Goal: Task Accomplishment & Management: Complete application form

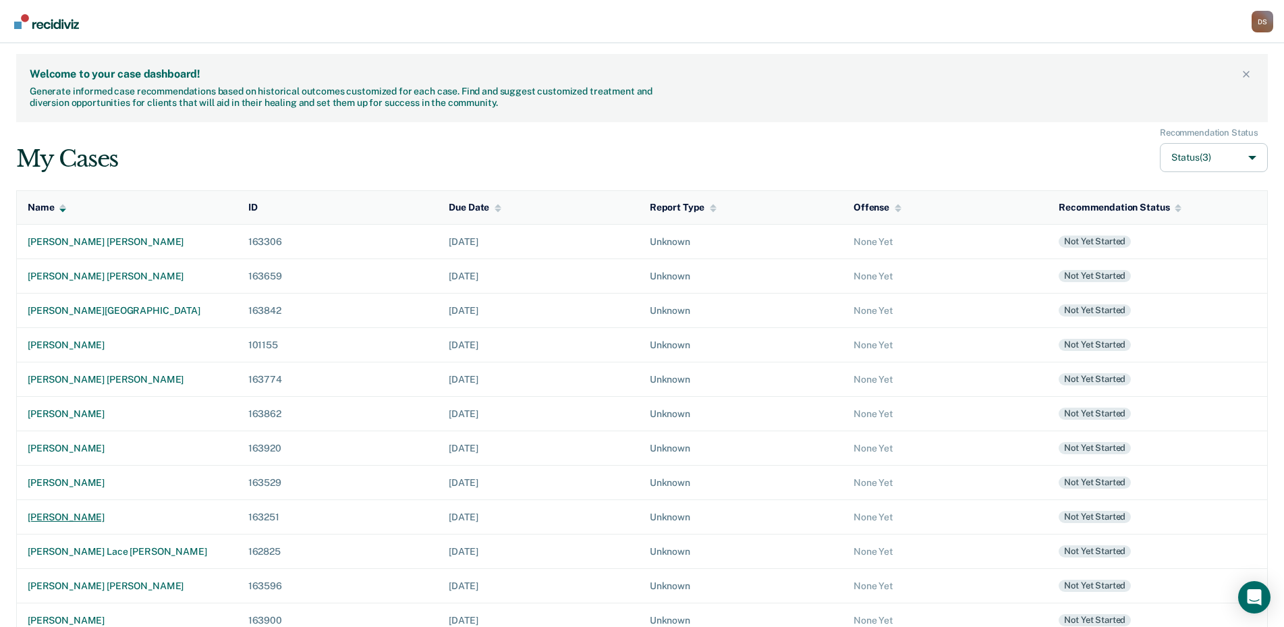
click at [113, 517] on div "[PERSON_NAME]" at bounding box center [127, 516] width 199 height 11
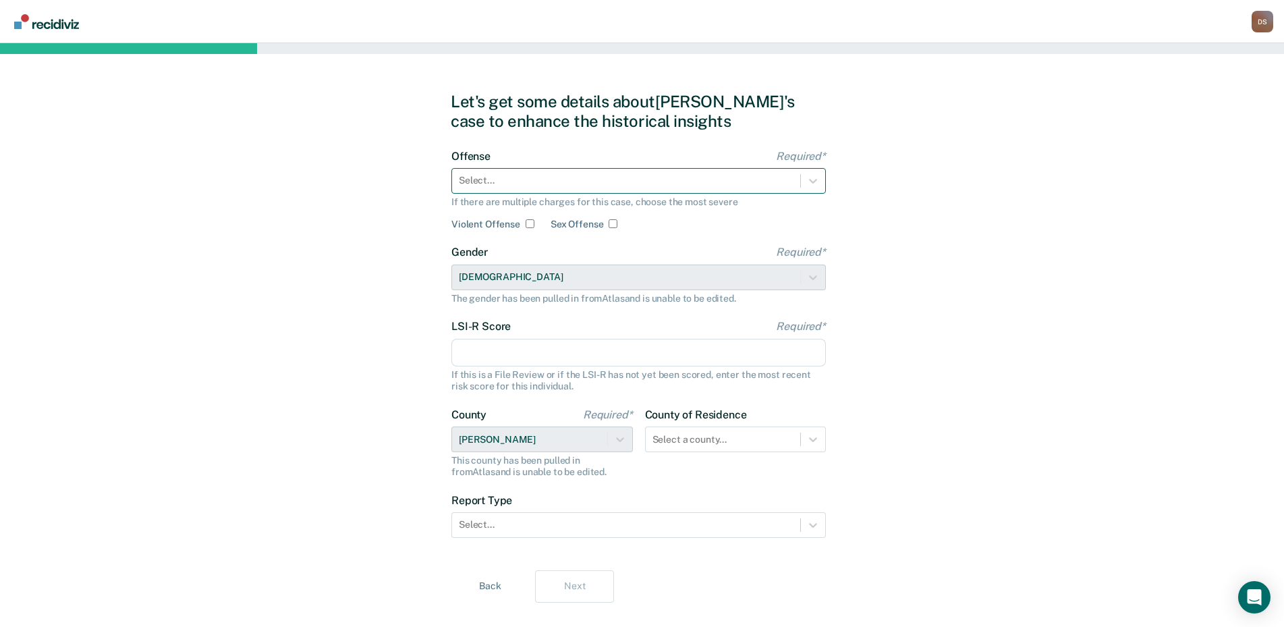
click at [465, 184] on div at bounding box center [626, 180] width 335 height 14
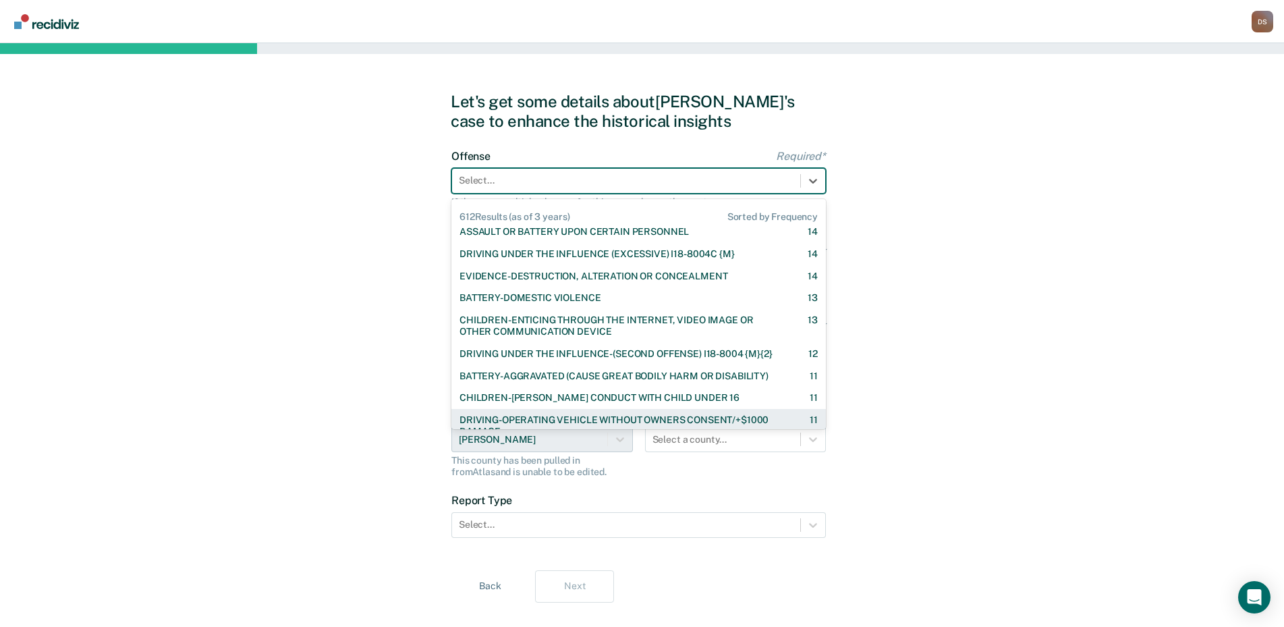
scroll to position [877, 0]
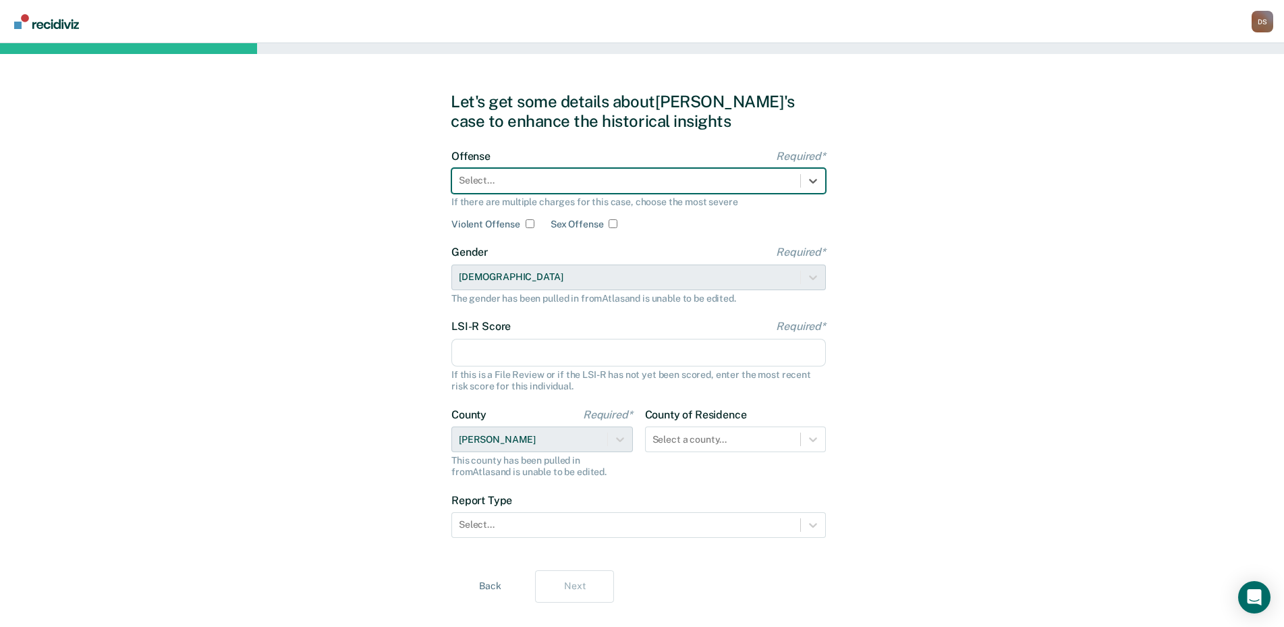
click at [518, 175] on div at bounding box center [626, 180] width 335 height 14
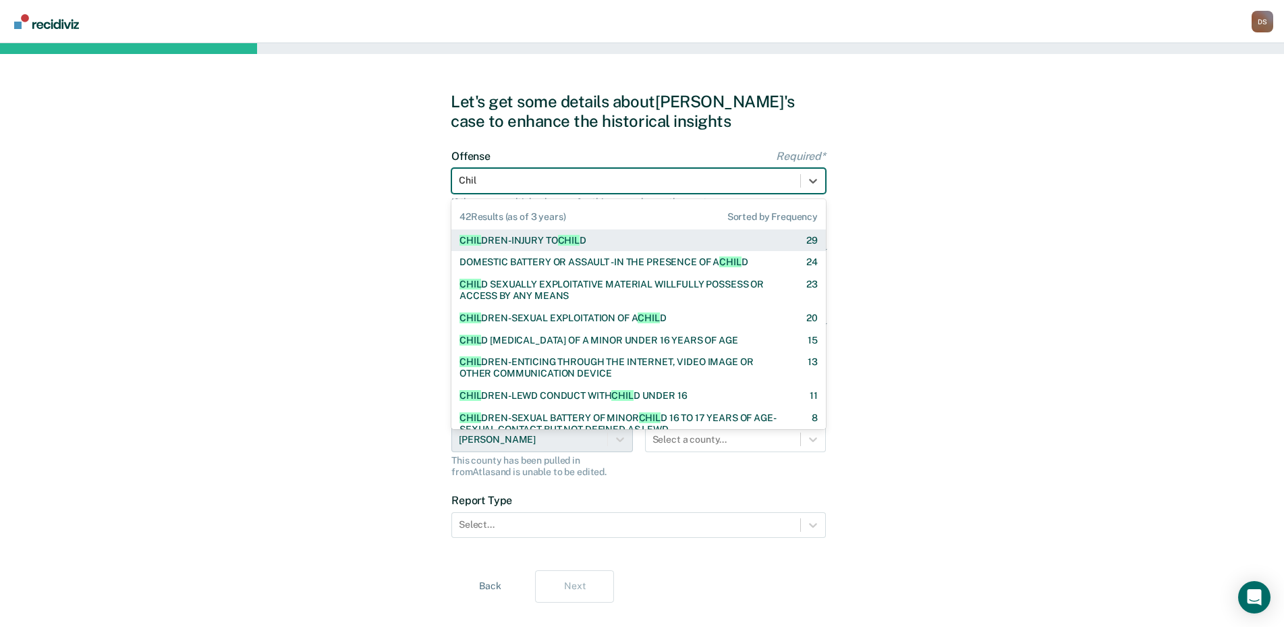
type input "Child"
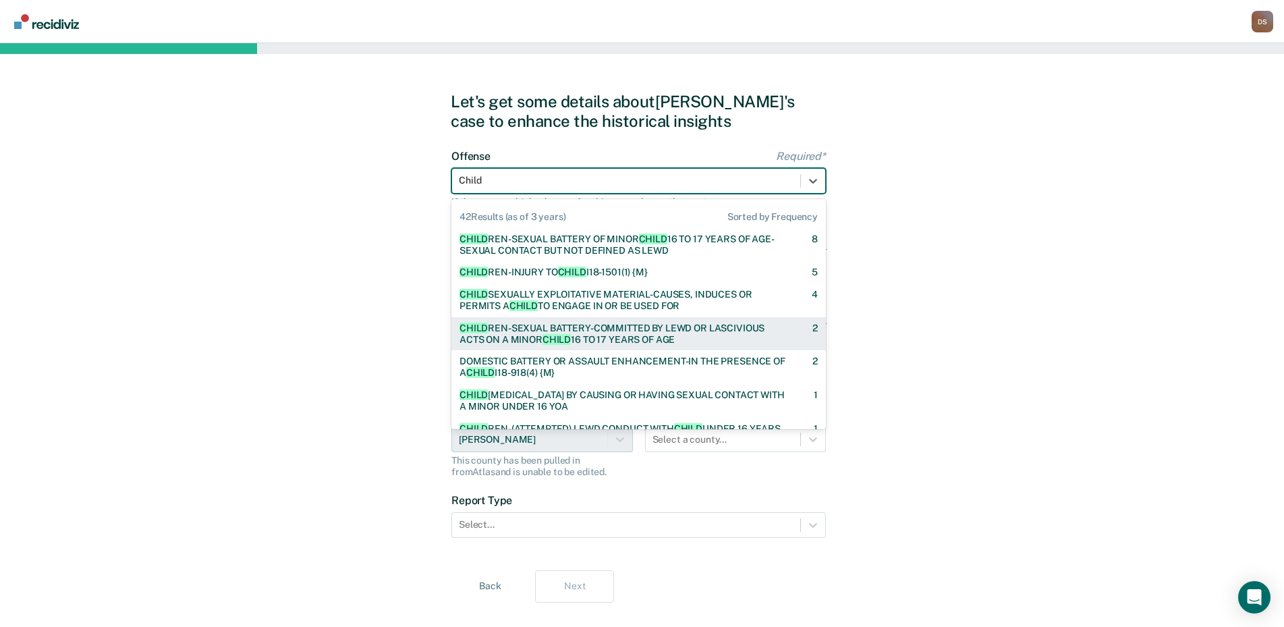
scroll to position [202, 0]
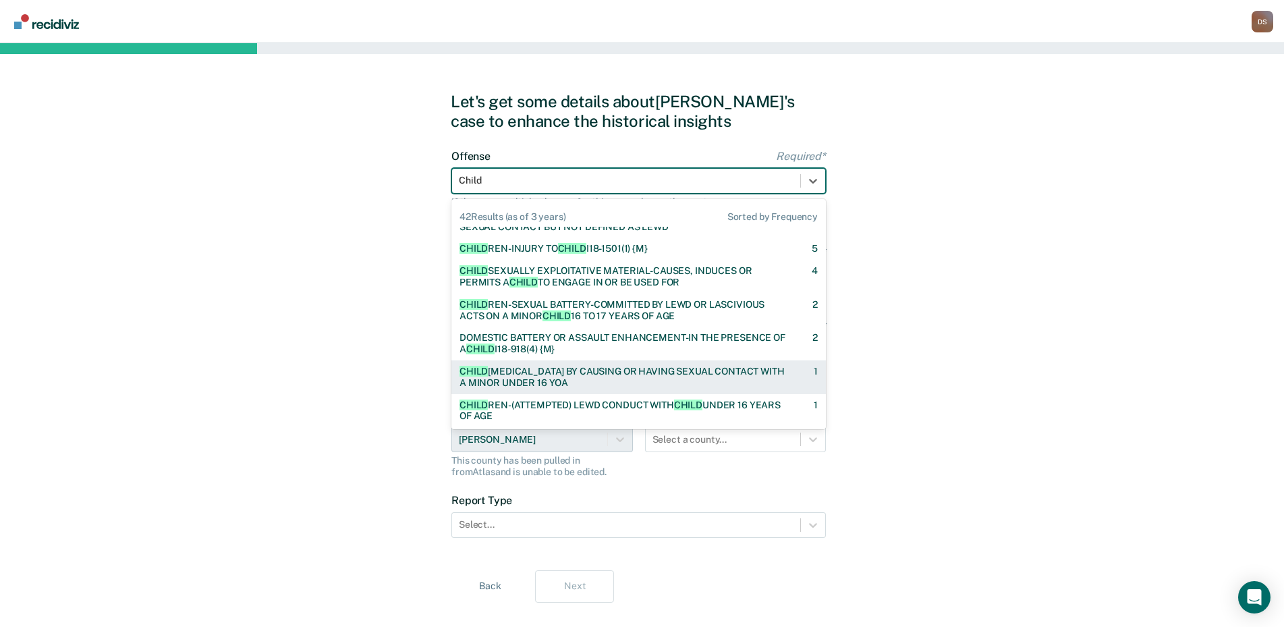
click at [756, 378] on div "[MEDICAL_DATA] BY CAUSING OR HAVING SEXUAL CONTACT WITH A MINOR UNDER 16 YOA" at bounding box center [625, 377] width 331 height 23
checkbox input "true"
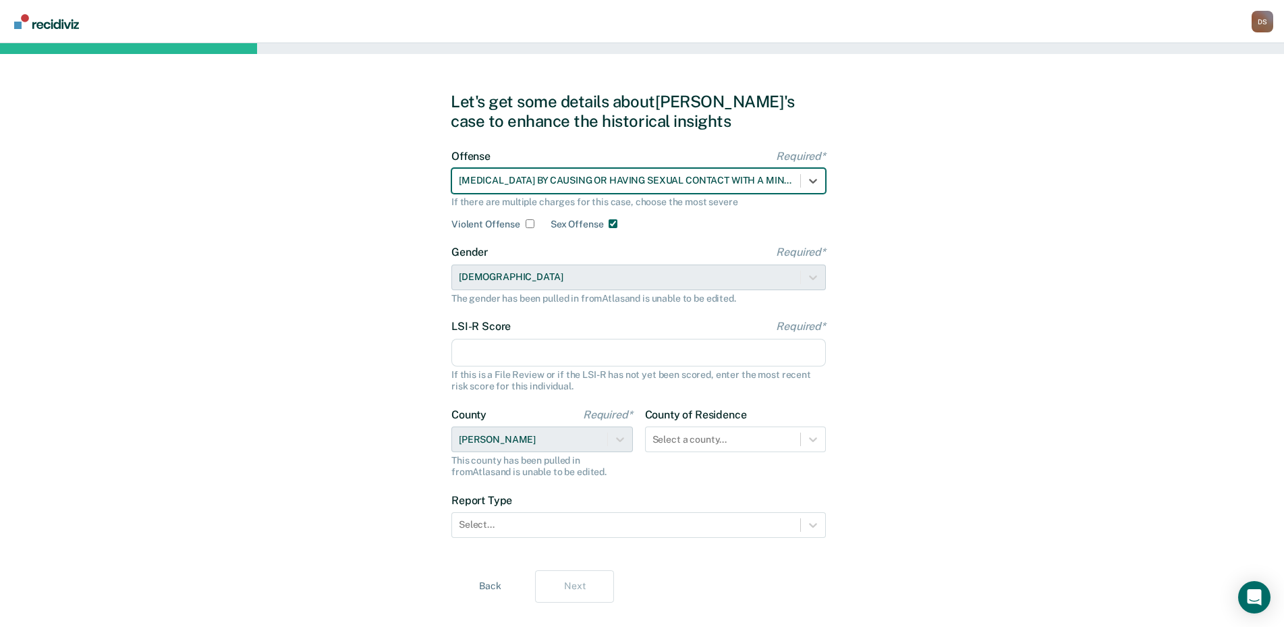
click at [485, 352] on input "LSI-R Score Required*" at bounding box center [638, 353] width 374 height 28
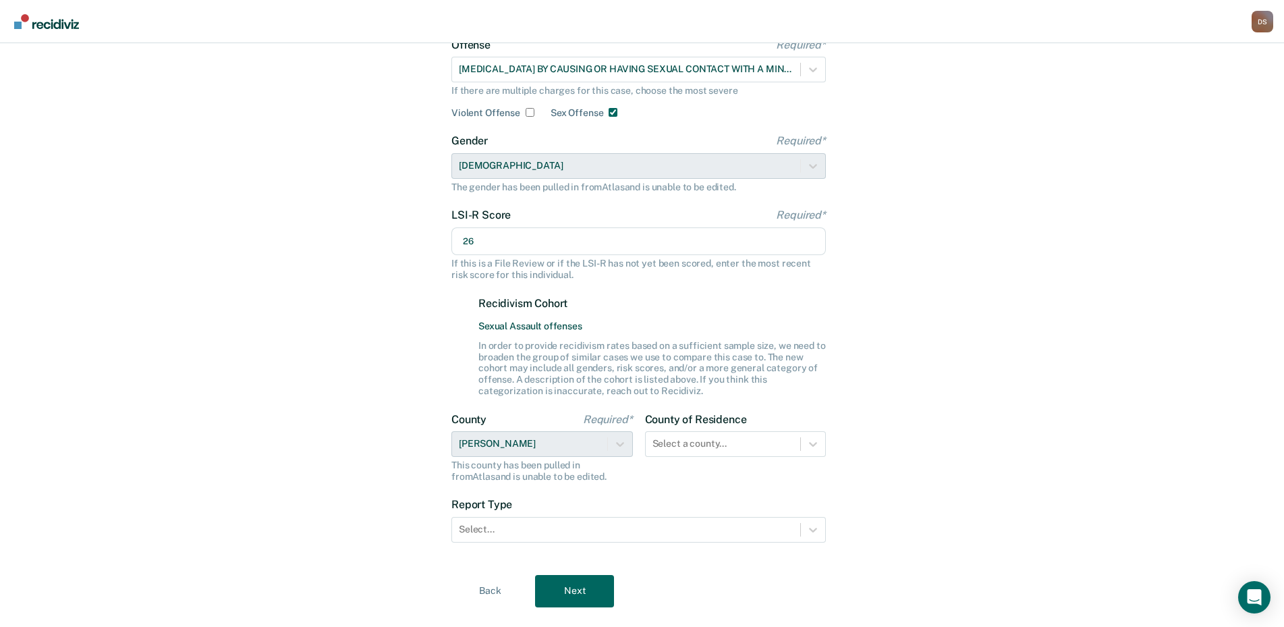
scroll to position [135, 0]
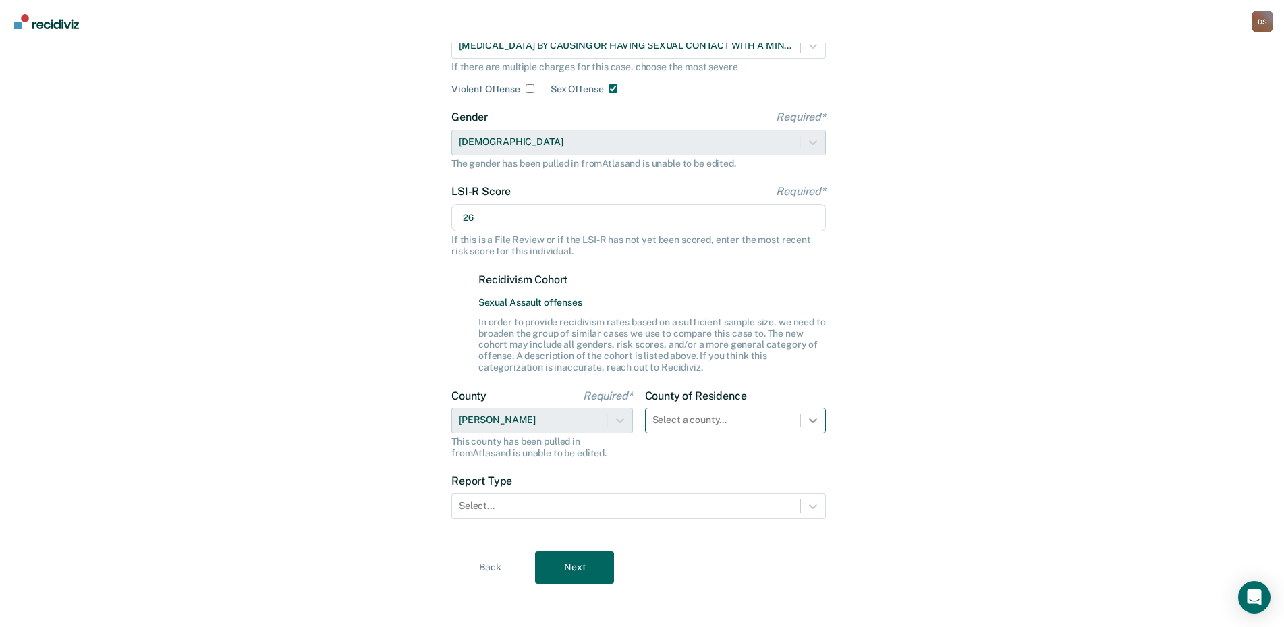
type input "26"
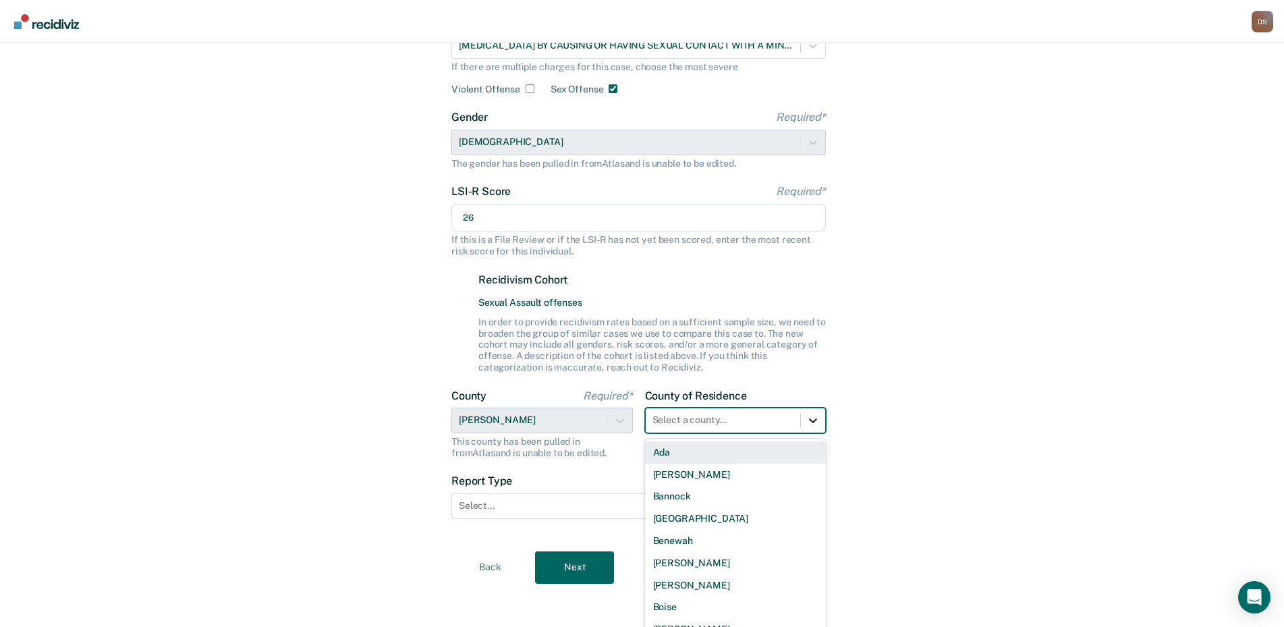
click at [816, 421] on div "County of Residence 44 results available. Use Up and Down to choose options, pr…" at bounding box center [736, 424] width 182 height 70
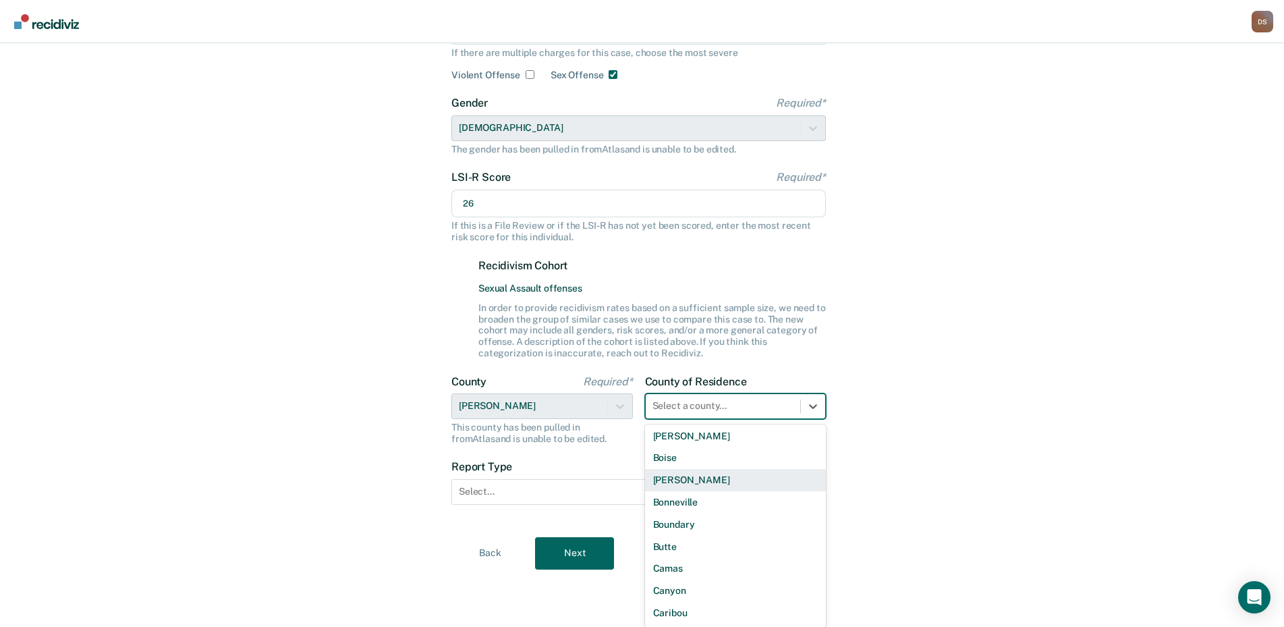
click at [696, 478] on div "[PERSON_NAME]" at bounding box center [736, 480] width 182 height 22
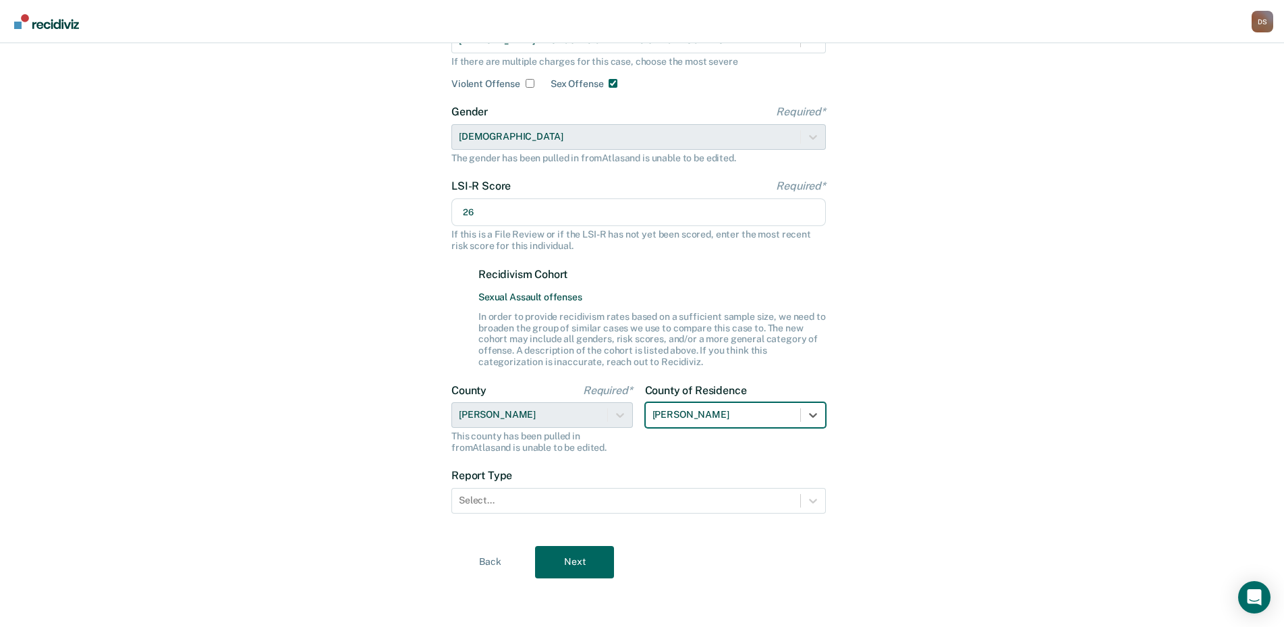
scroll to position [140, 0]
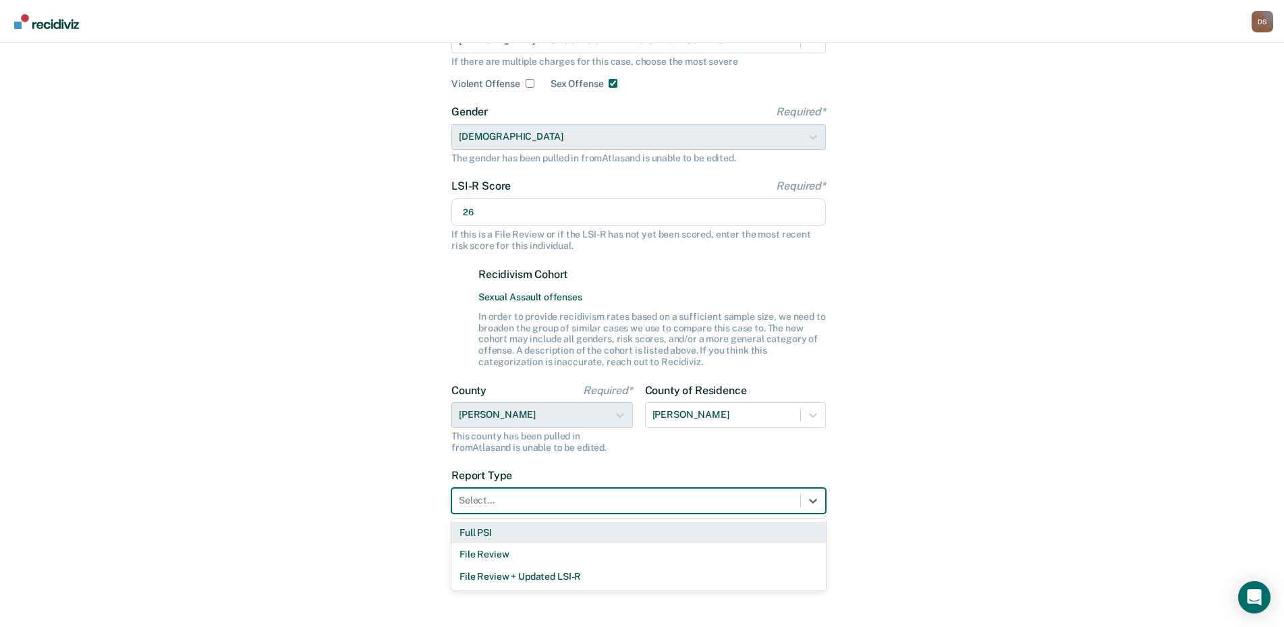
click at [504, 493] on div "Select..." at bounding box center [626, 501] width 348 height 20
click at [528, 536] on div "Full PSI" at bounding box center [638, 533] width 374 height 22
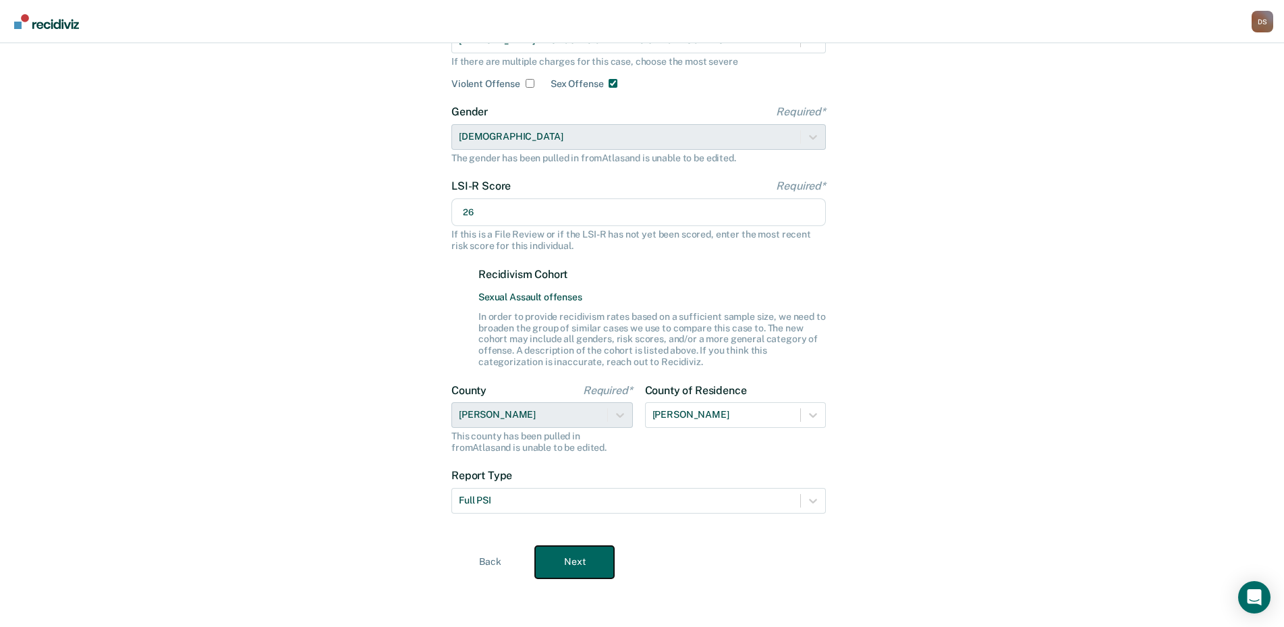
click at [606, 563] on button "Next" at bounding box center [574, 562] width 79 height 32
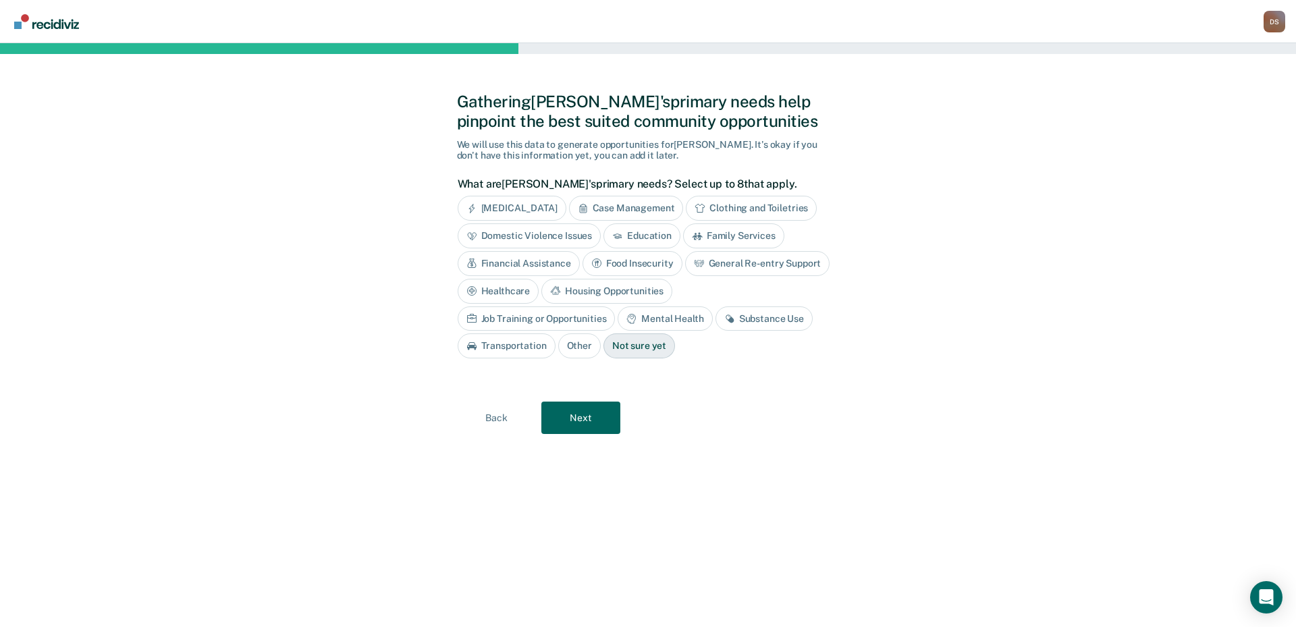
click at [640, 233] on div "Education" at bounding box center [641, 235] width 77 height 25
click at [617, 325] on div "Mental Health" at bounding box center [664, 318] width 94 height 25
click at [731, 321] on div "Substance Use" at bounding box center [779, 318] width 97 height 25
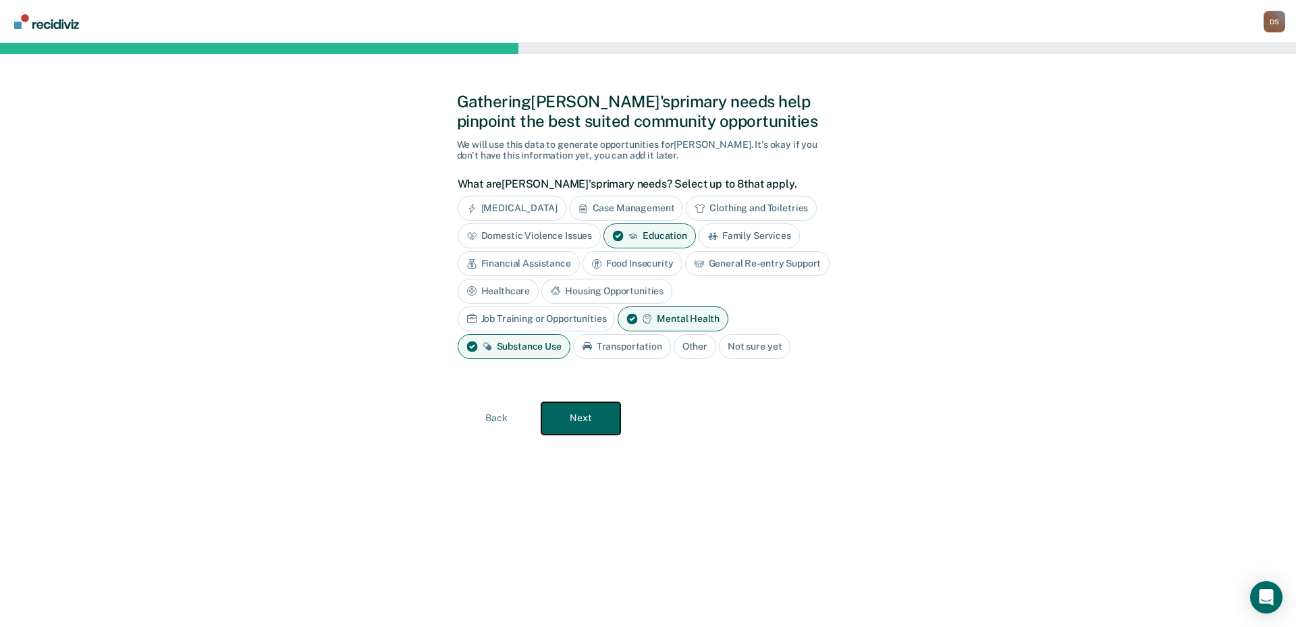
click at [594, 415] on button "Next" at bounding box center [580, 418] width 79 height 32
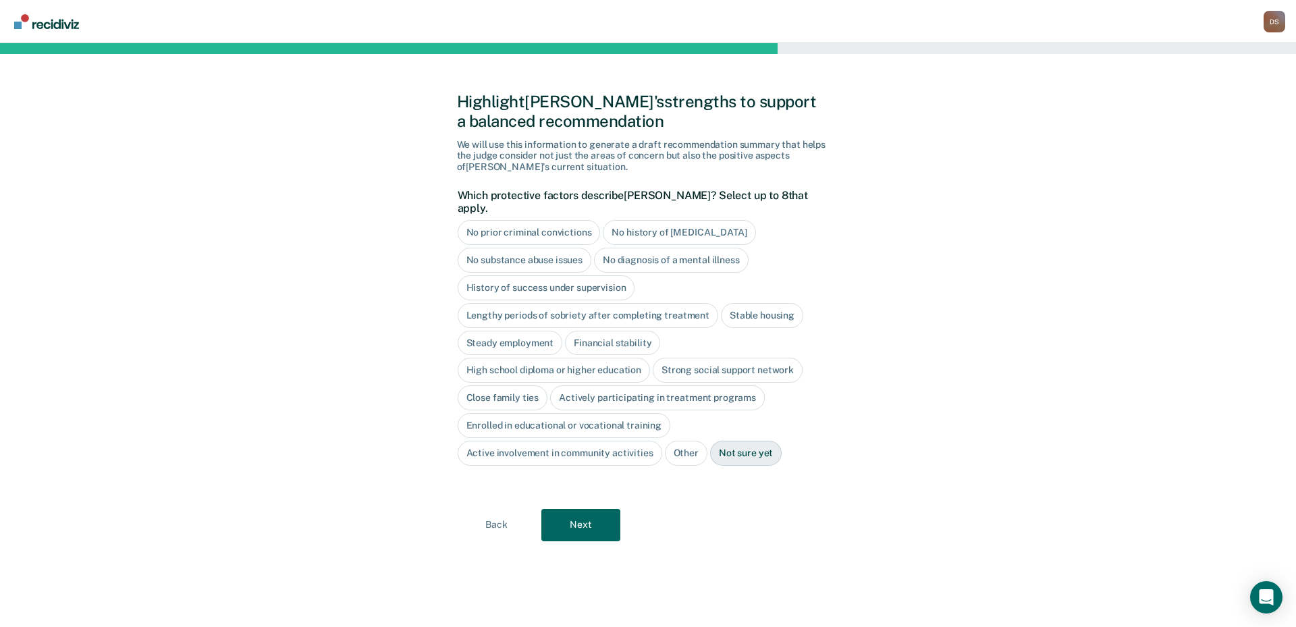
click at [754, 306] on div "Stable housing" at bounding box center [762, 315] width 82 height 25
click at [592, 511] on button "Next" at bounding box center [580, 525] width 79 height 32
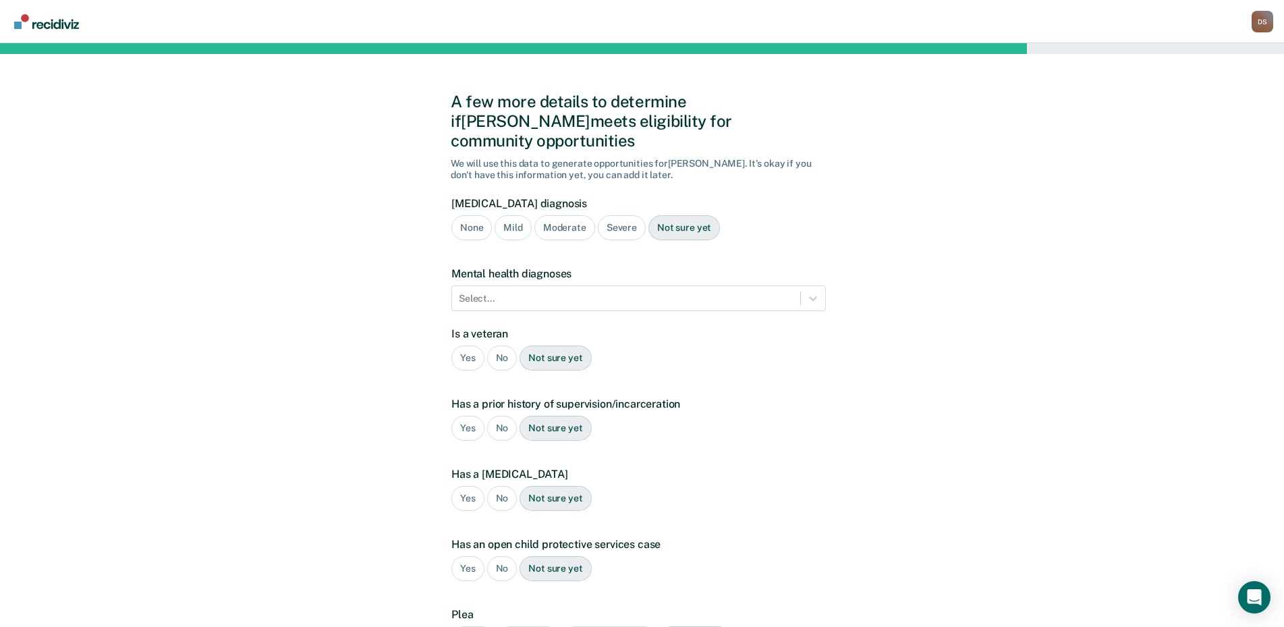
click at [679, 215] on div "Not sure yet" at bounding box center [684, 227] width 72 height 25
click at [532, 289] on div "Select..." at bounding box center [626, 299] width 348 height 20
click at [1009, 285] on div "A few more details to determine if [PERSON_NAME] meets eligibility for communit…" at bounding box center [642, 409] width 1284 height 732
click at [500, 345] on div "No" at bounding box center [502, 357] width 30 height 25
click at [500, 416] on div "No" at bounding box center [502, 428] width 30 height 25
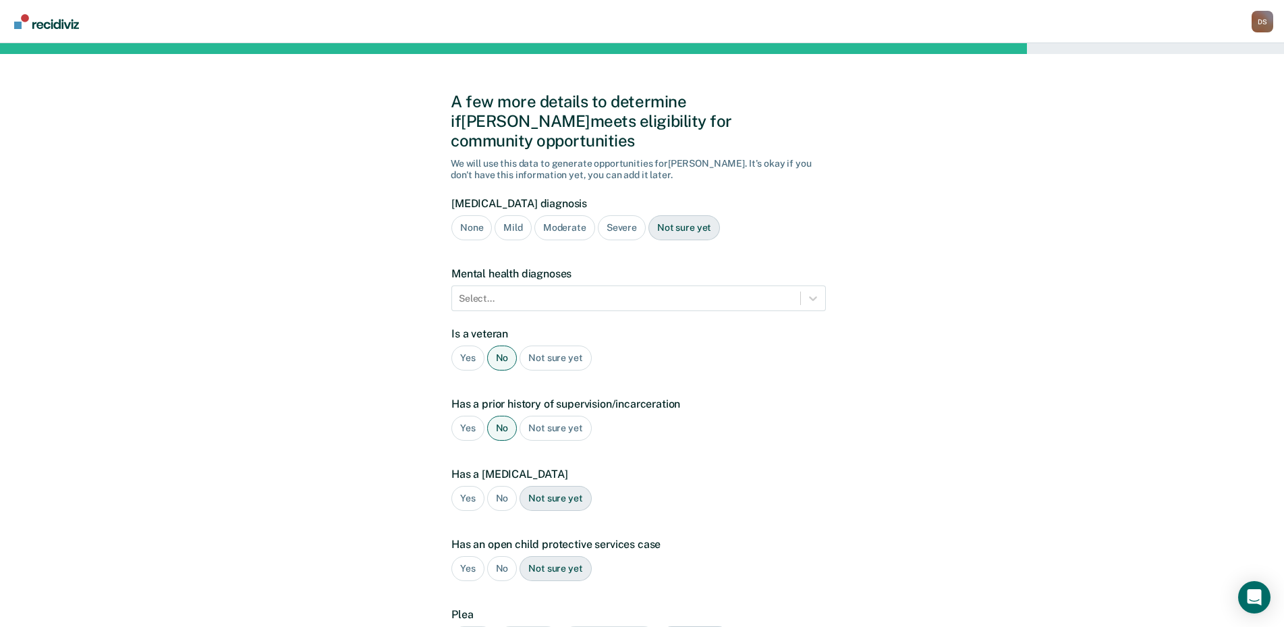
click at [500, 486] on div "No" at bounding box center [502, 498] width 30 height 25
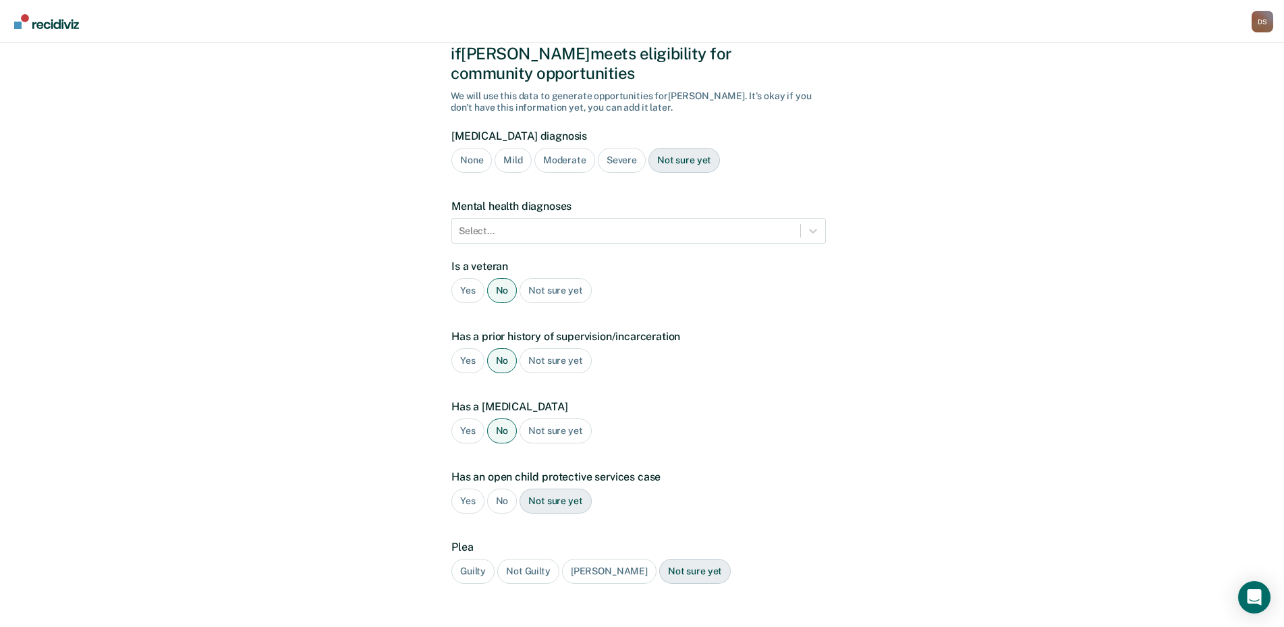
click at [500, 489] on div "No" at bounding box center [502, 501] width 30 height 25
click at [468, 559] on div "Guilty" at bounding box center [472, 571] width 43 height 25
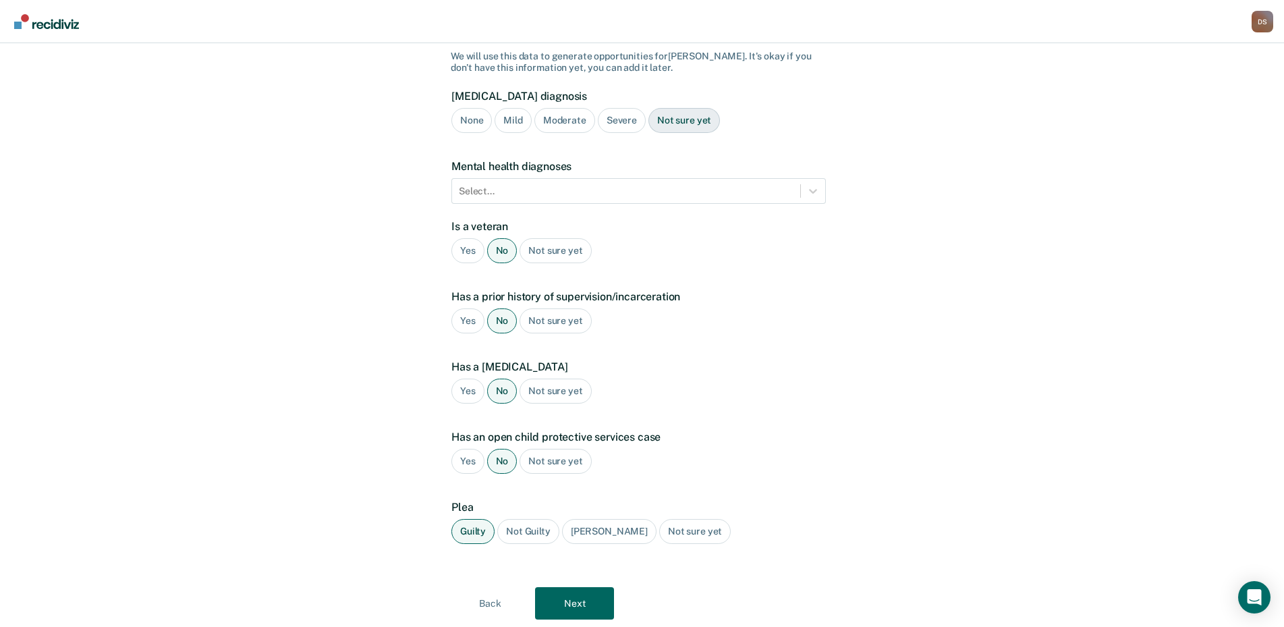
scroll to position [129, 0]
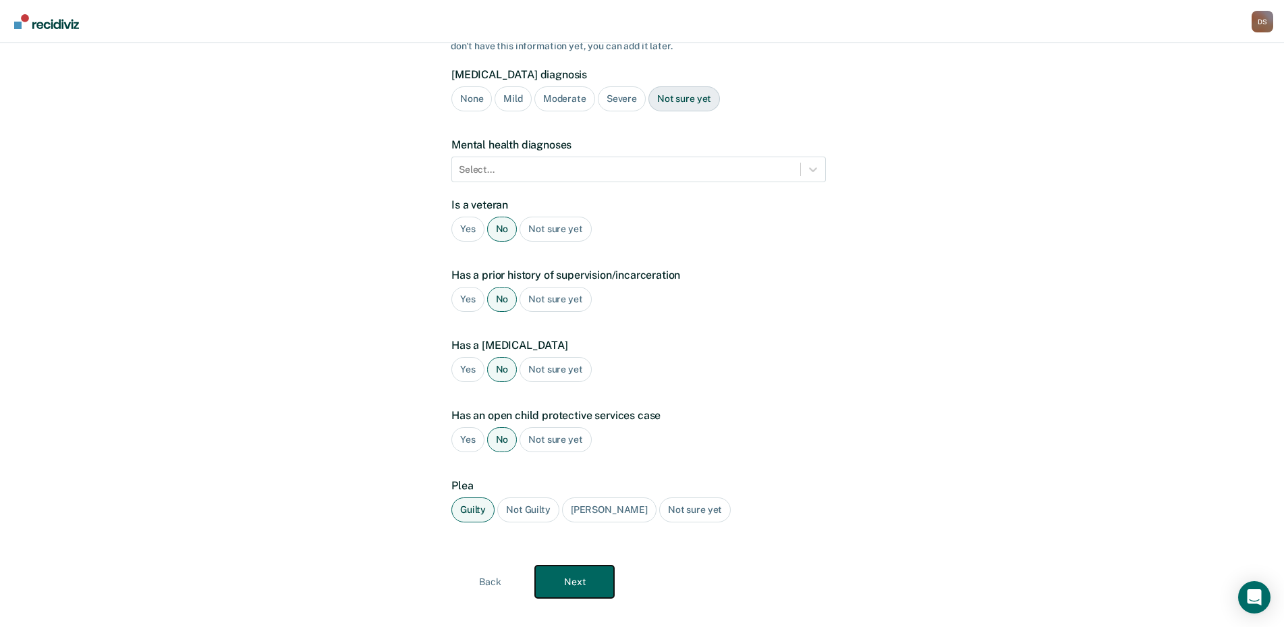
click at [575, 567] on button "Next" at bounding box center [574, 581] width 79 height 32
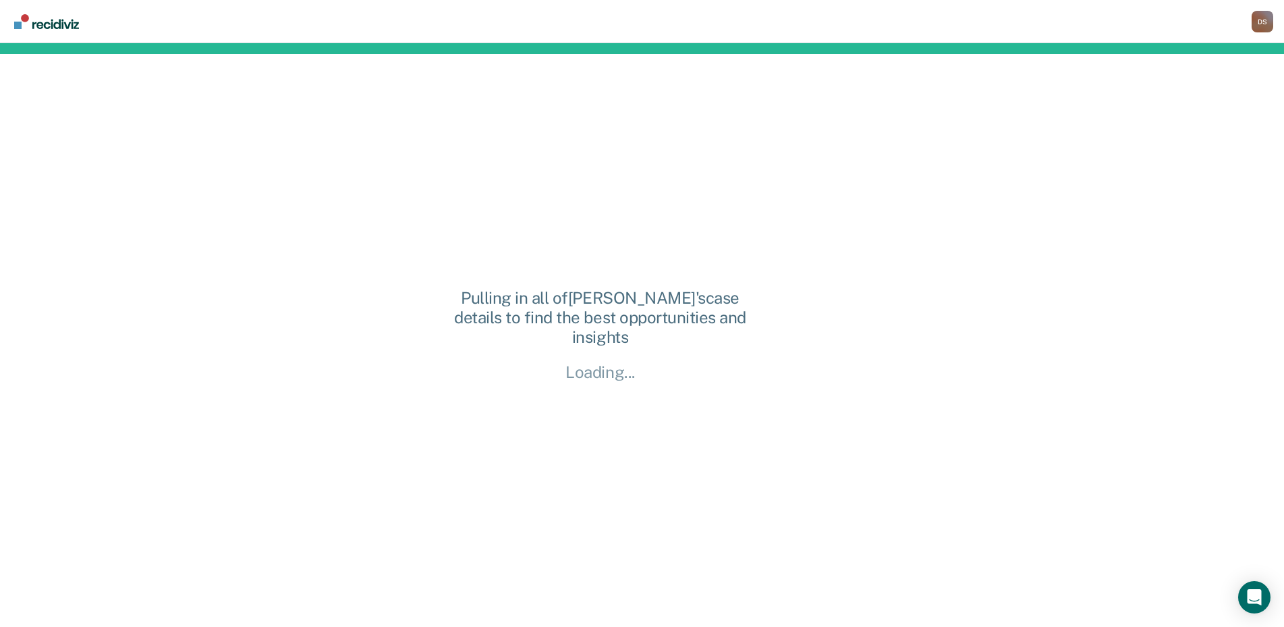
scroll to position [0, 0]
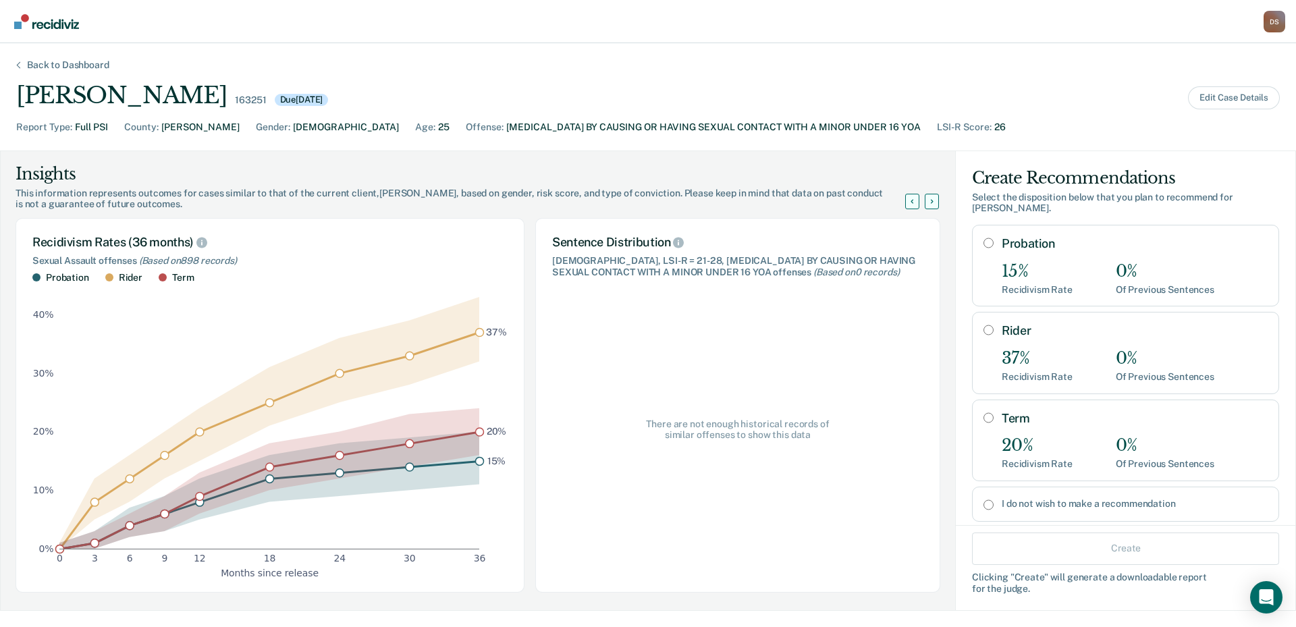
click at [983, 499] on input "I do not wish to make a recommendation" at bounding box center [988, 504] width 10 height 11
radio input "true"
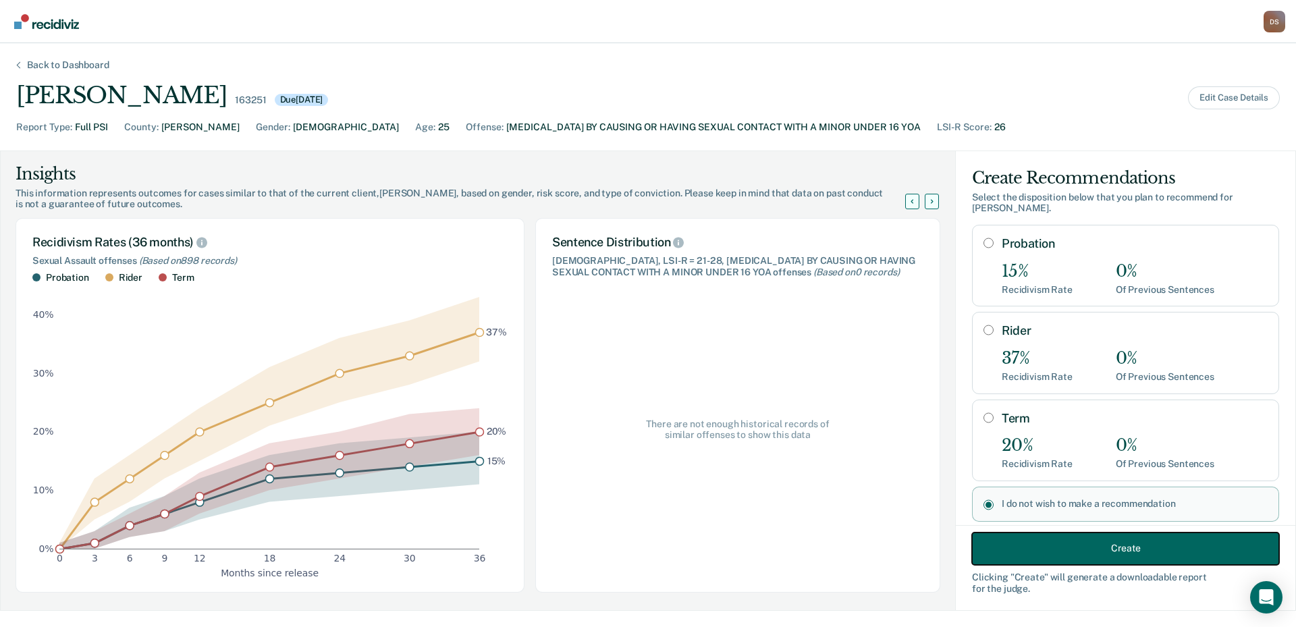
click at [1082, 548] on button "Create" at bounding box center [1125, 548] width 307 height 32
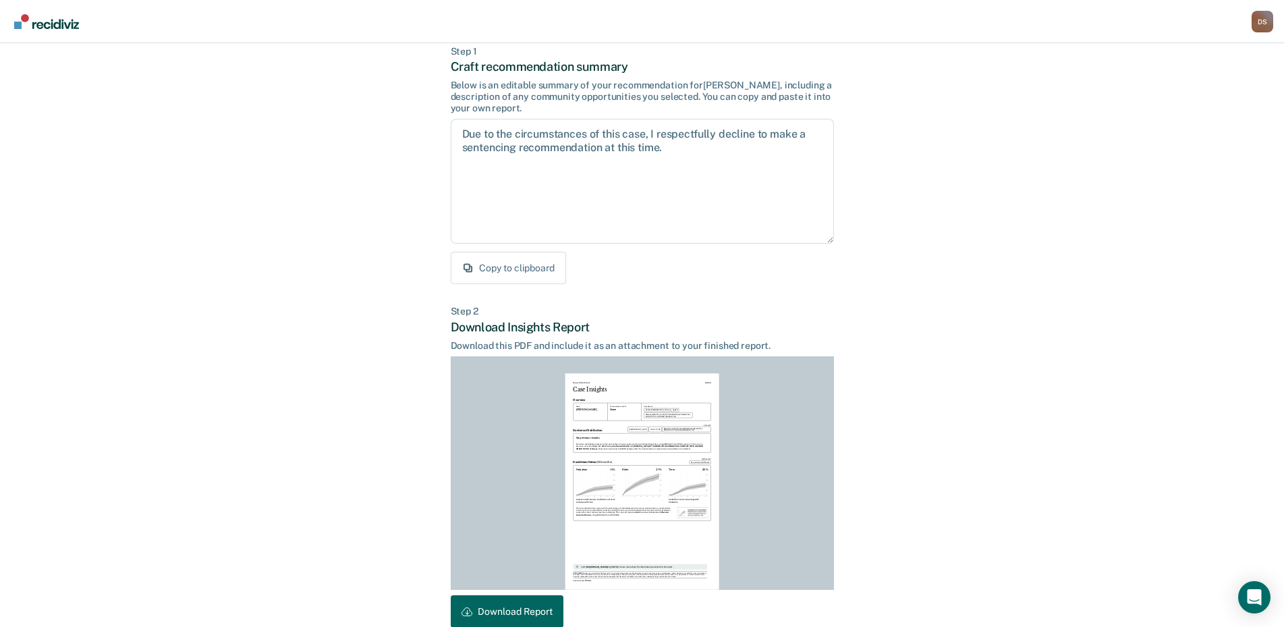
scroll to position [142, 0]
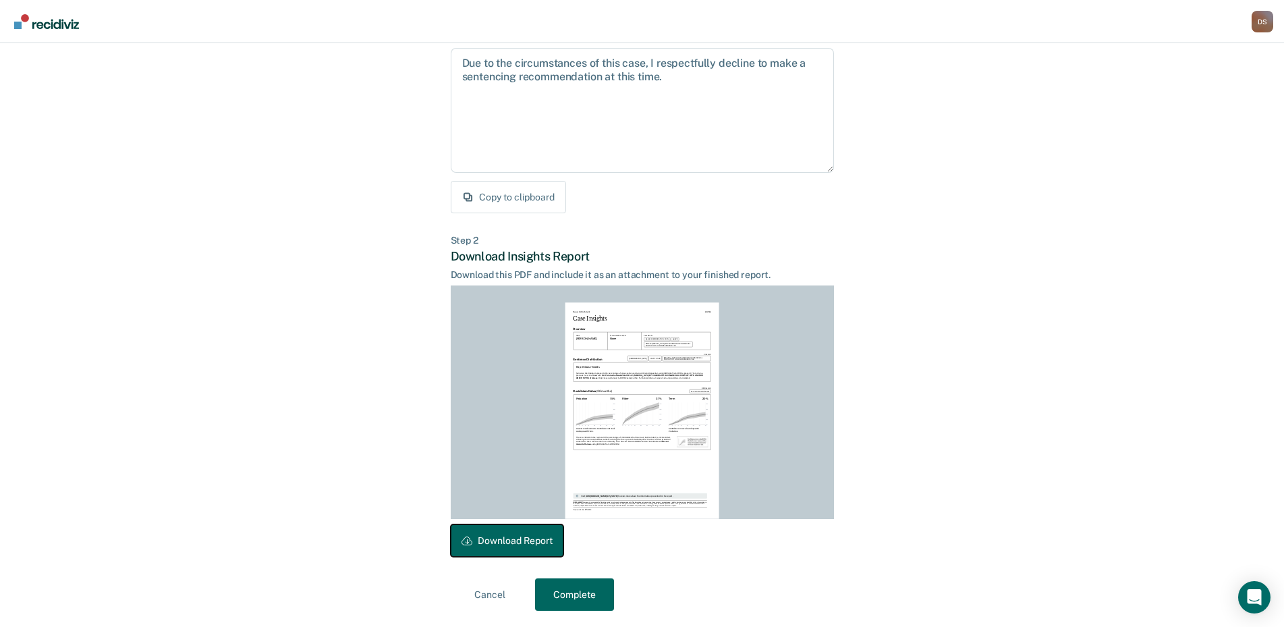
click at [506, 545] on button "Download Report" at bounding box center [507, 540] width 113 height 32
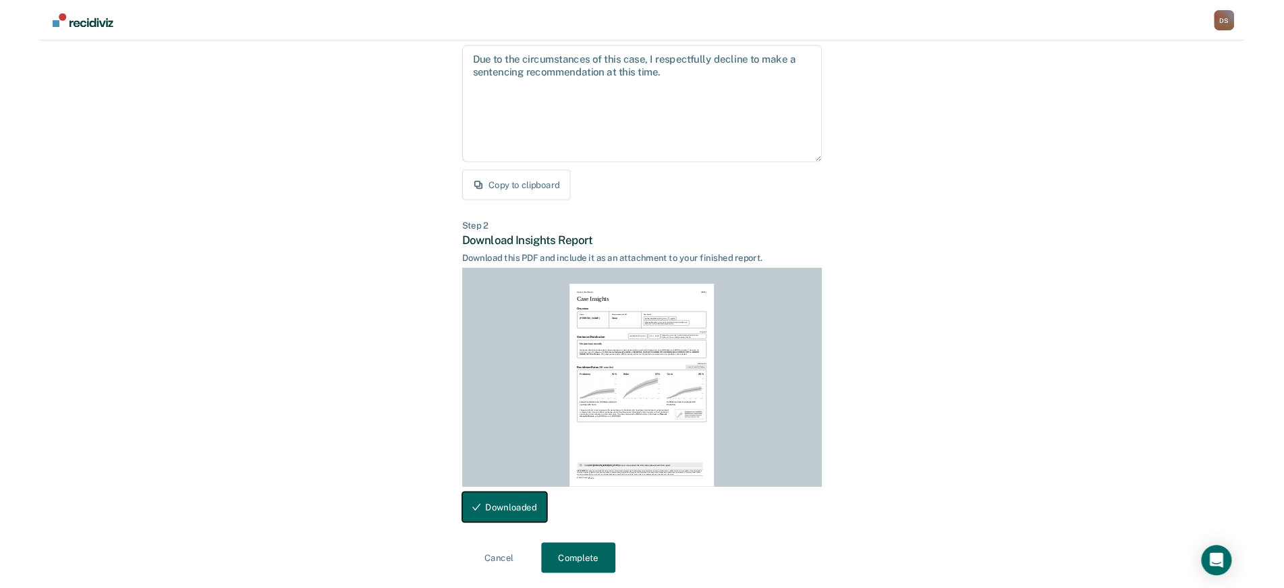
scroll to position [0, 0]
